Goal: Check status

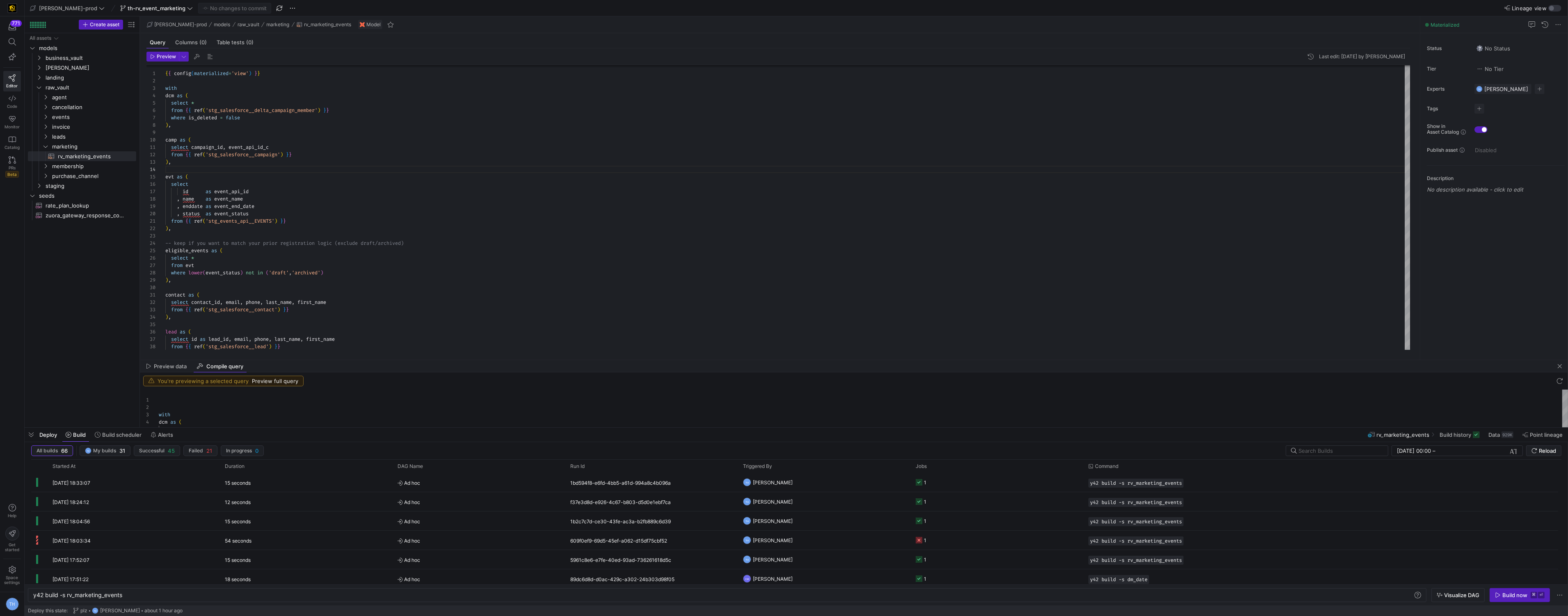
scroll to position [0, 89]
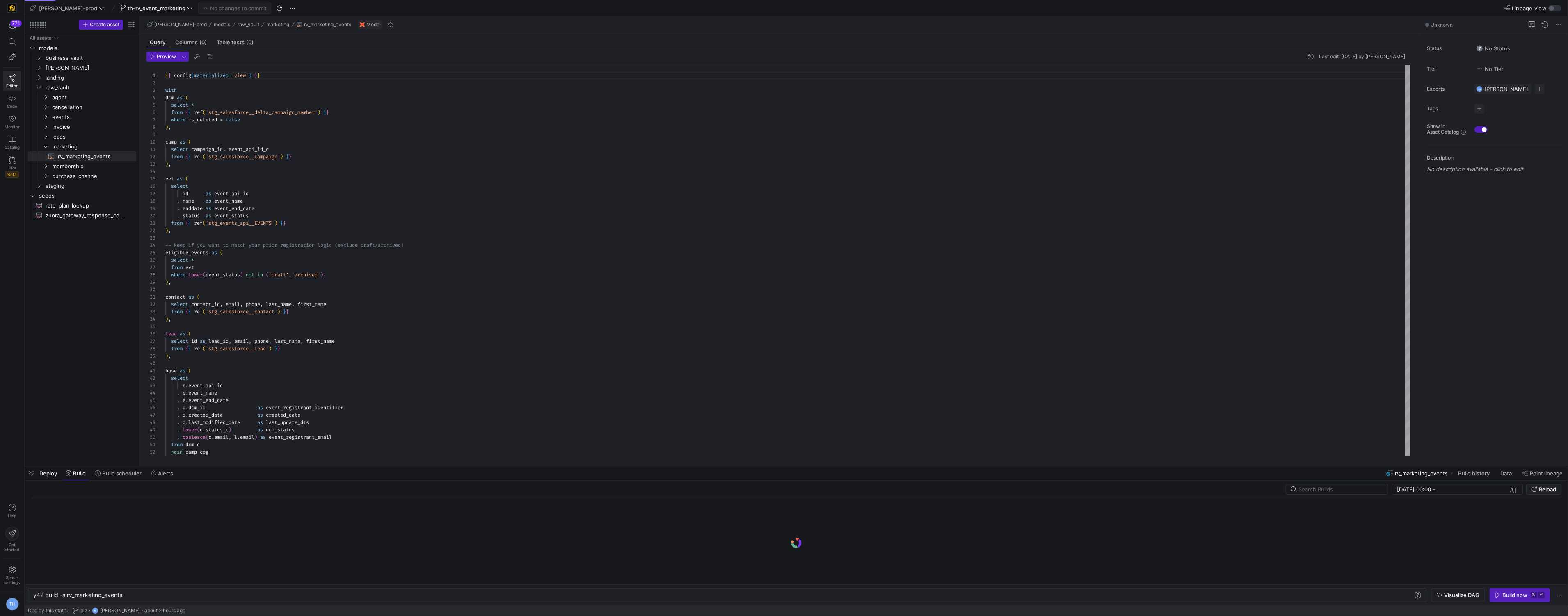
scroll to position [0, 89]
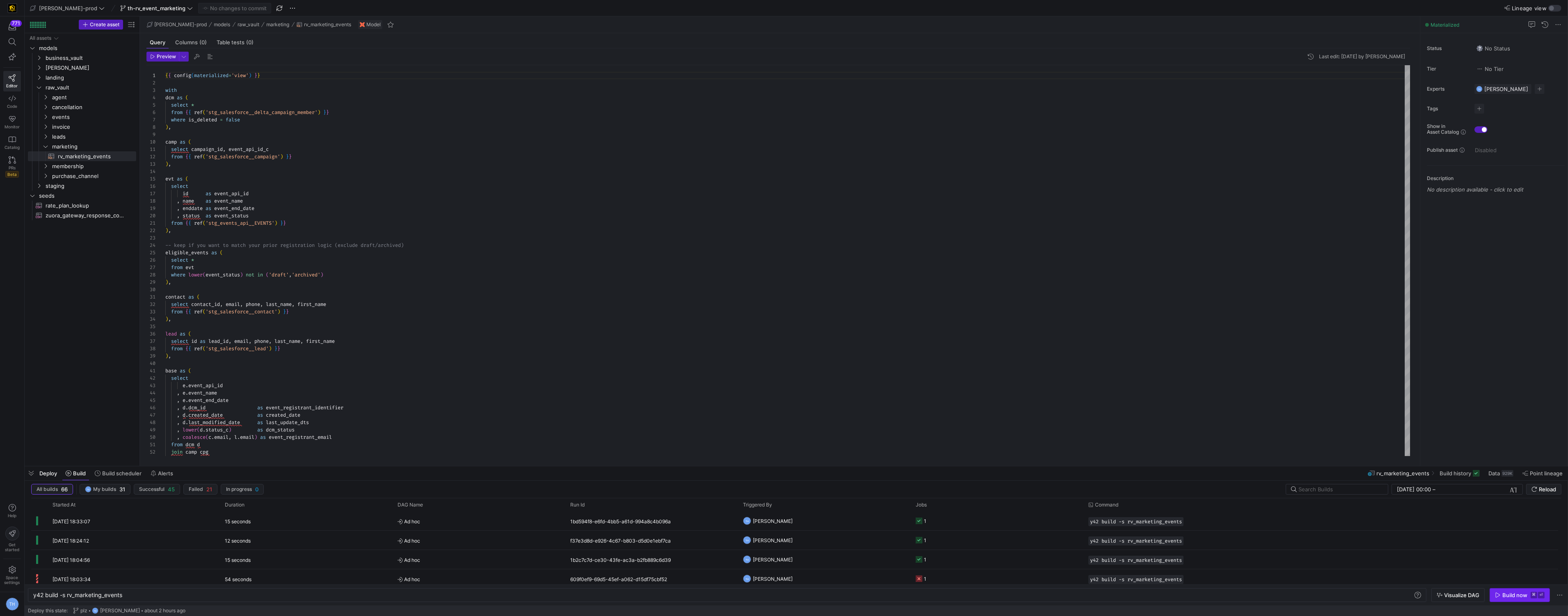
click at [1516, 600] on span "button" at bounding box center [1520, 595] width 60 height 13
click at [959, 520] on y42-job-status-cell-renderer at bounding box center [997, 521] width 163 height 18
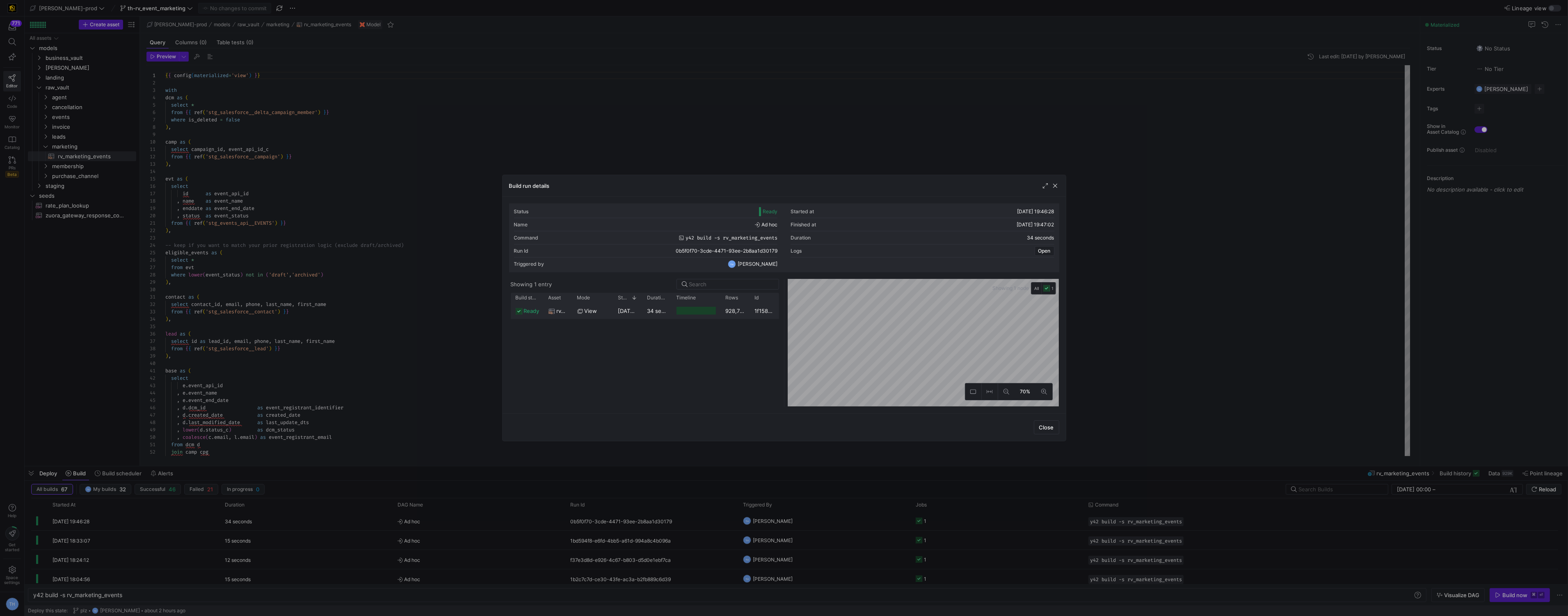
click at [755, 313] on div "1f158170-497d-4758-9c0f-8760b098ad6d" at bounding box center [765, 310] width 29 height 16
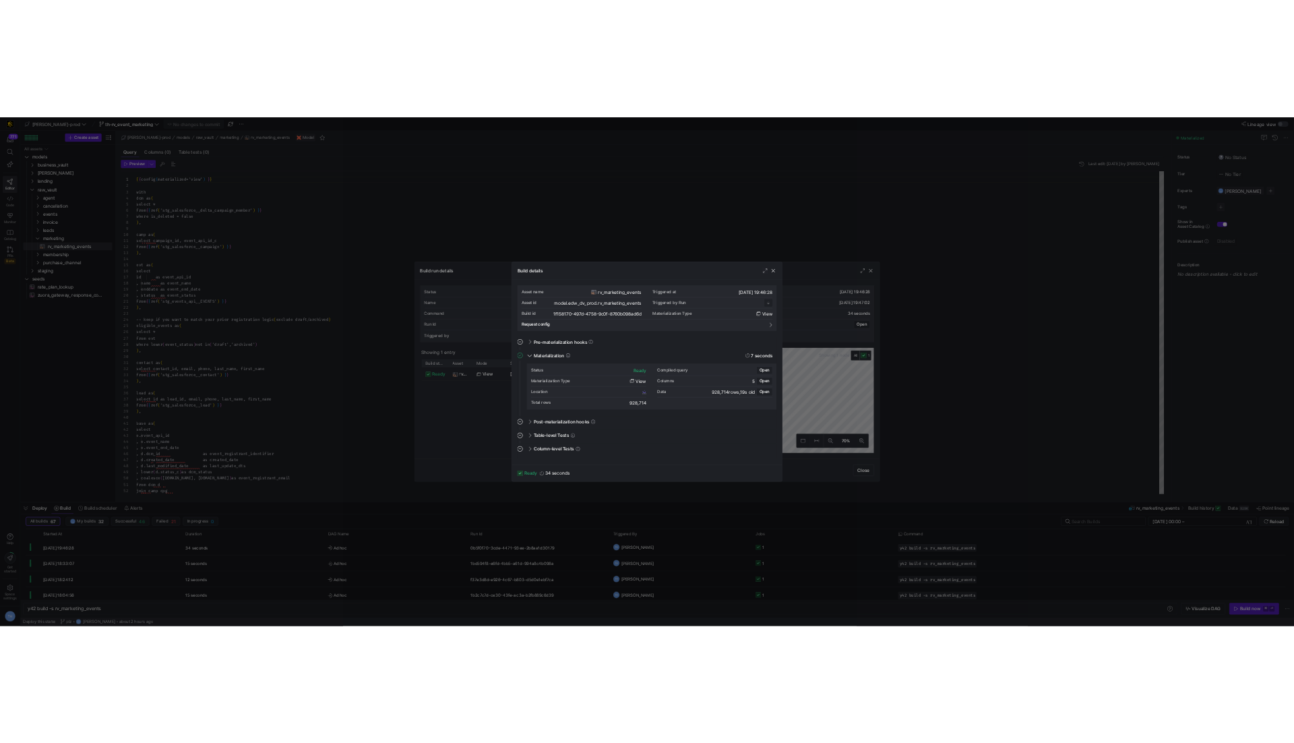
scroll to position [121, 0]
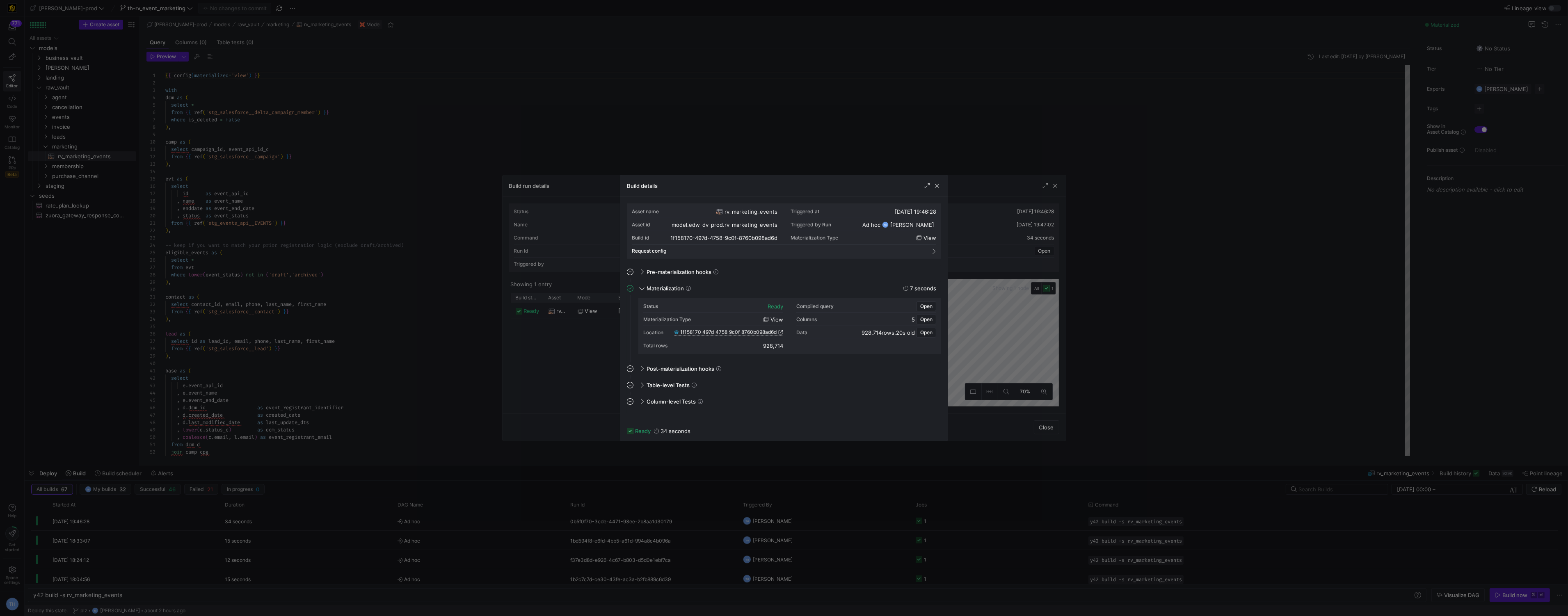
click at [765, 332] on span "1f158170_497d_4758_9c0f_8760b098ad6d" at bounding box center [728, 332] width 96 height 5
click at [732, 331] on span "1f158170_497d_4758_9c0f_8760b098ad6d" at bounding box center [728, 332] width 96 height 5
click at [698, 330] on span "1f158170_497d_4758_9c0f_8760b098ad6d" at bounding box center [728, 332] width 96 height 5
click at [209, 65] on div at bounding box center [784, 308] width 1568 height 616
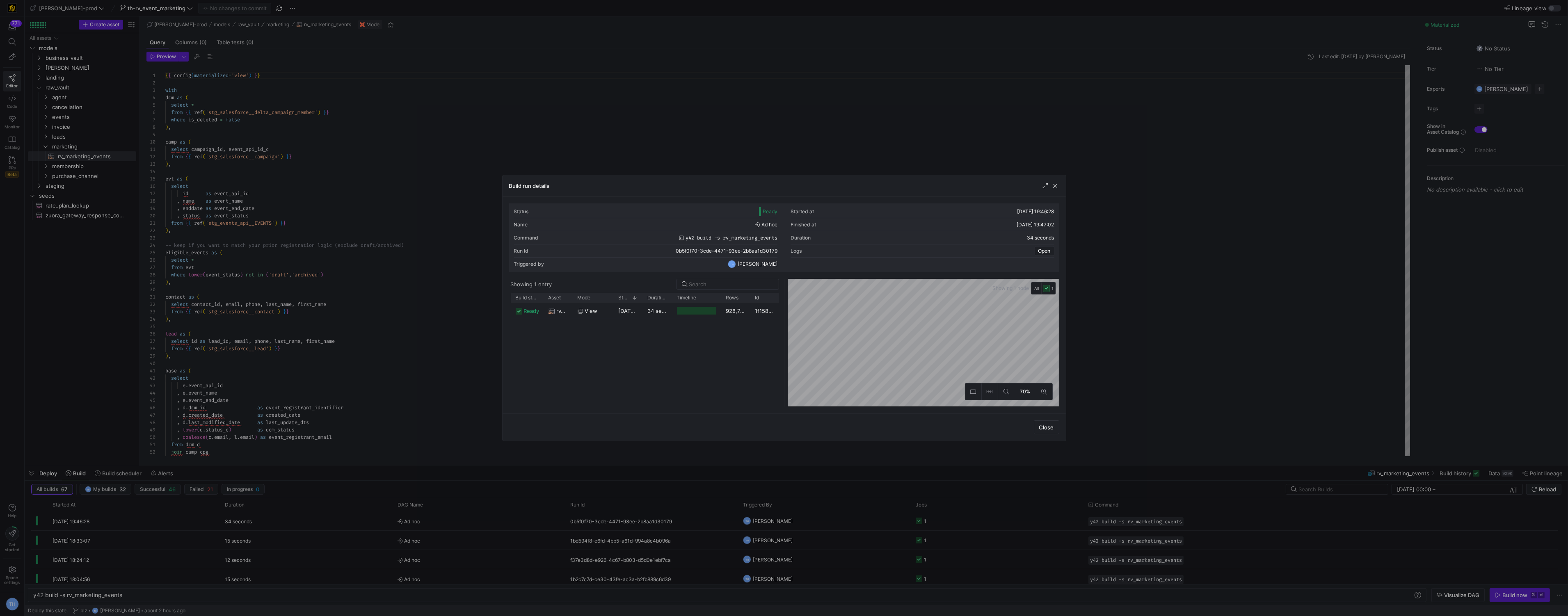
click at [144, 11] on div at bounding box center [784, 308] width 1568 height 616
click at [144, 11] on span "th-rv_event_marketing" at bounding box center [156, 8] width 58 height 7
